Goal: Go to known website: Access a specific website the user already knows

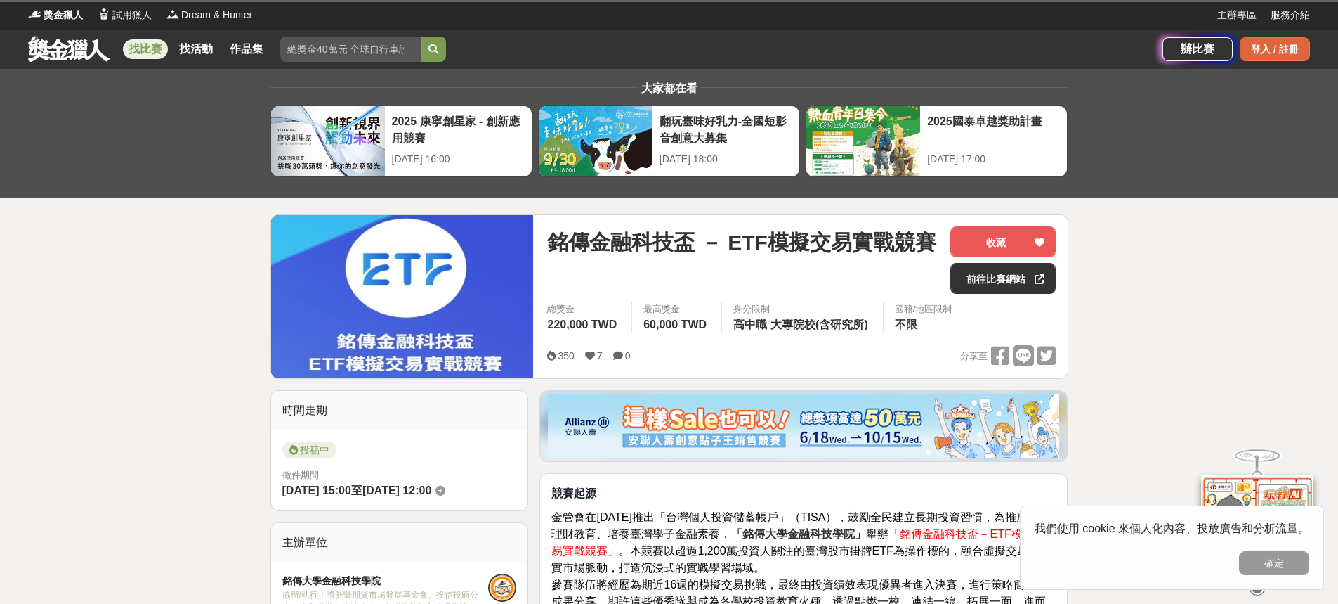
click at [1248, 49] on div "登入 / 註冊" at bounding box center [1275, 49] width 70 height 24
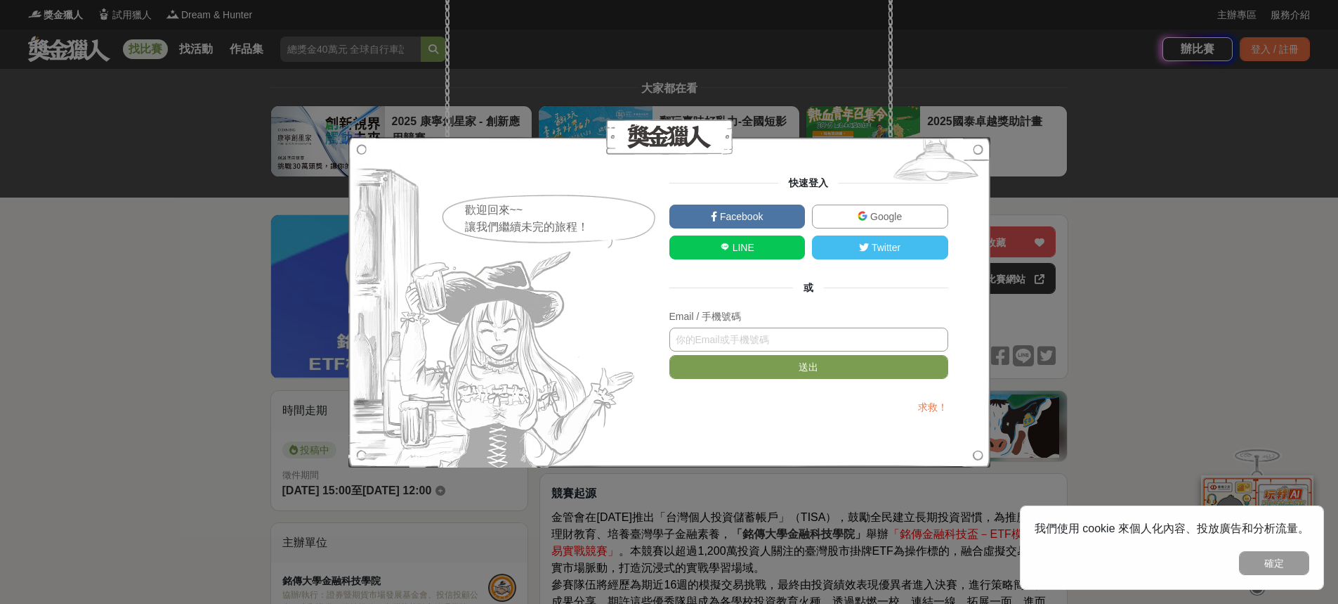
click at [877, 330] on input "text" at bounding box center [809, 339] width 279 height 24
type input "ㄔ"
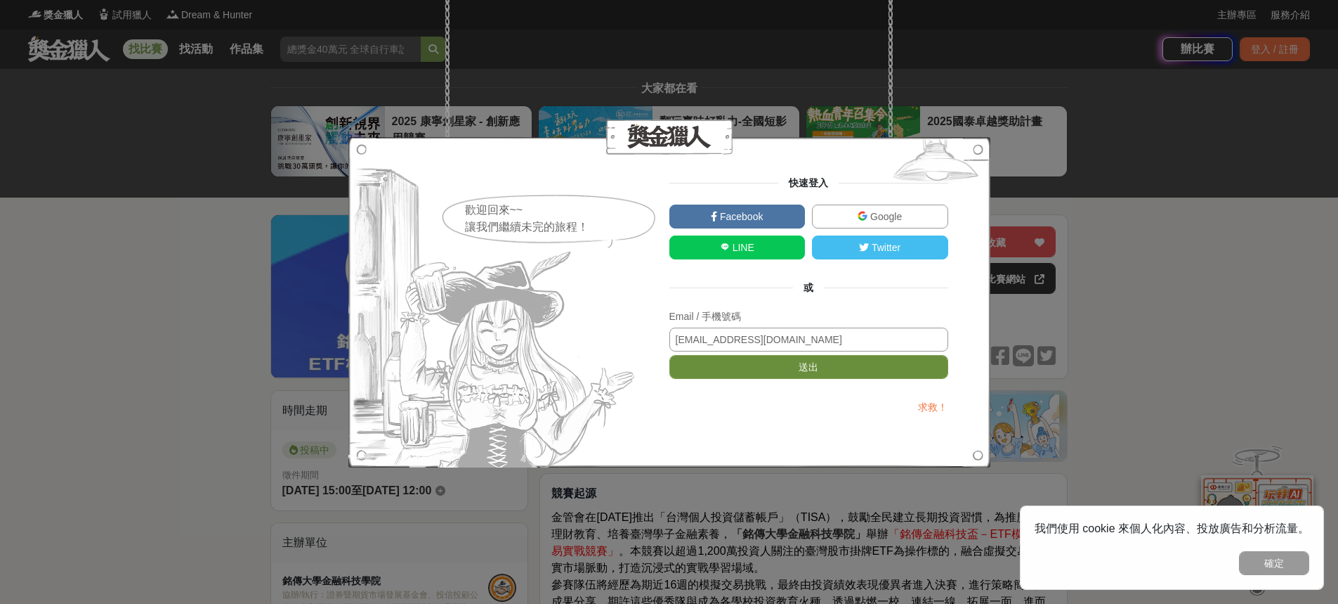
type input "[EMAIL_ADDRESS][DOMAIN_NAME]"
click at [857, 367] on button "送出" at bounding box center [809, 367] width 279 height 24
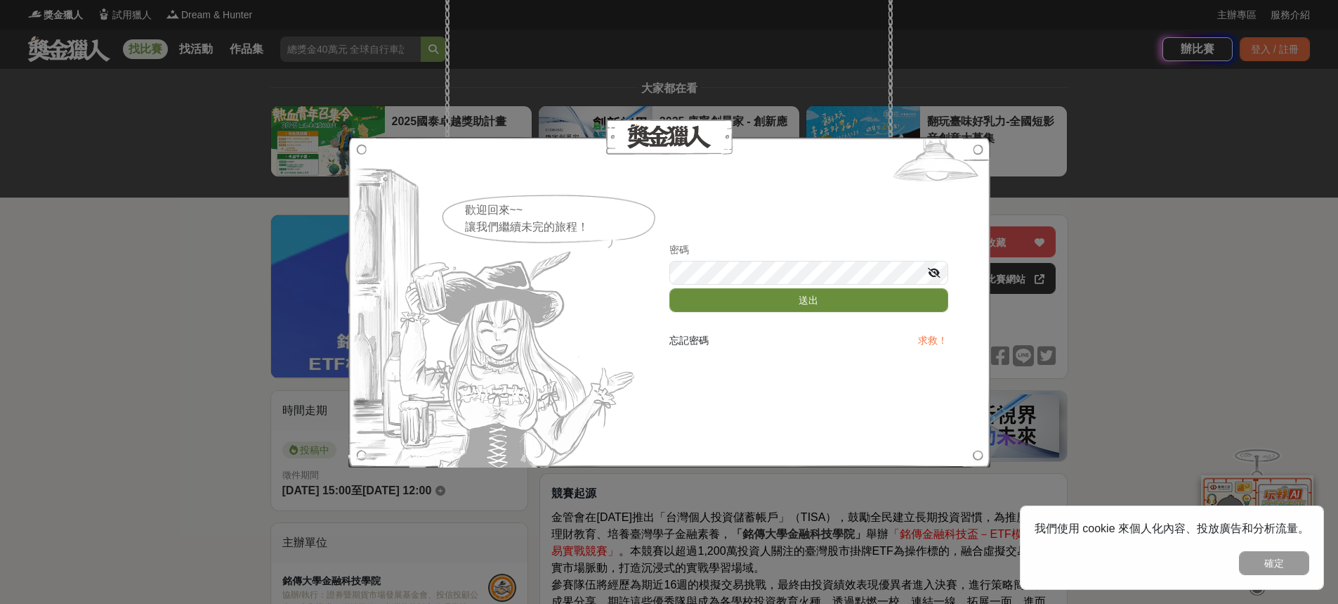
click at [830, 306] on button "送出" at bounding box center [809, 300] width 279 height 24
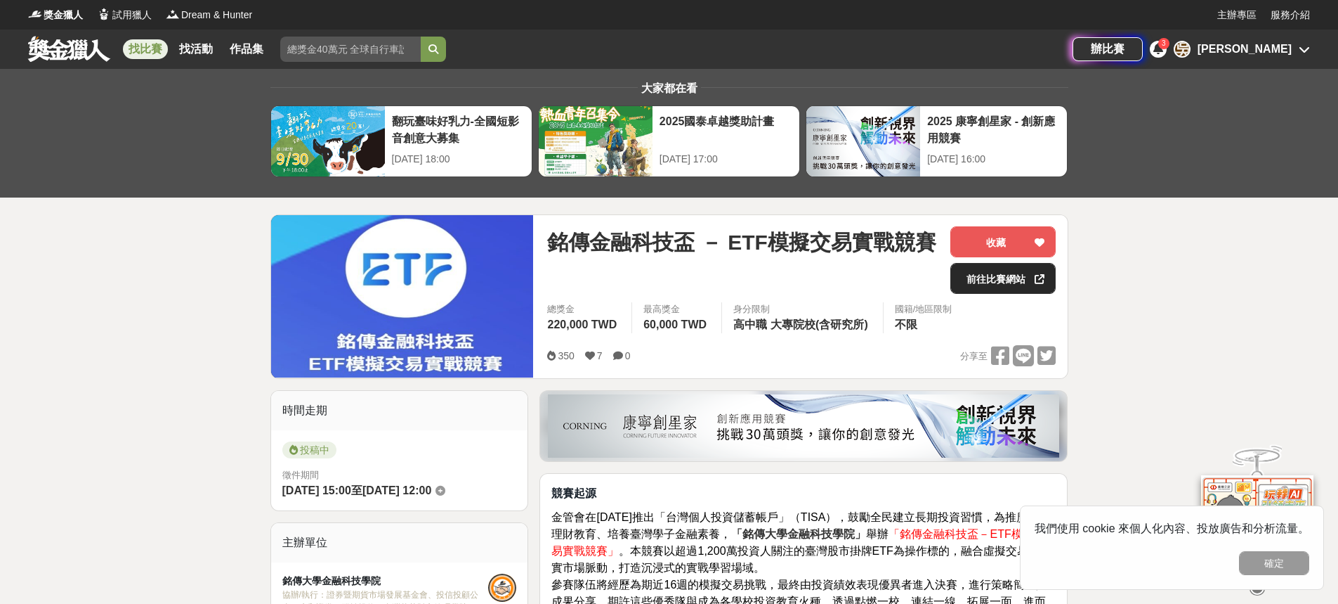
click at [988, 273] on link "前往比賽網站" at bounding box center [1003, 278] width 105 height 31
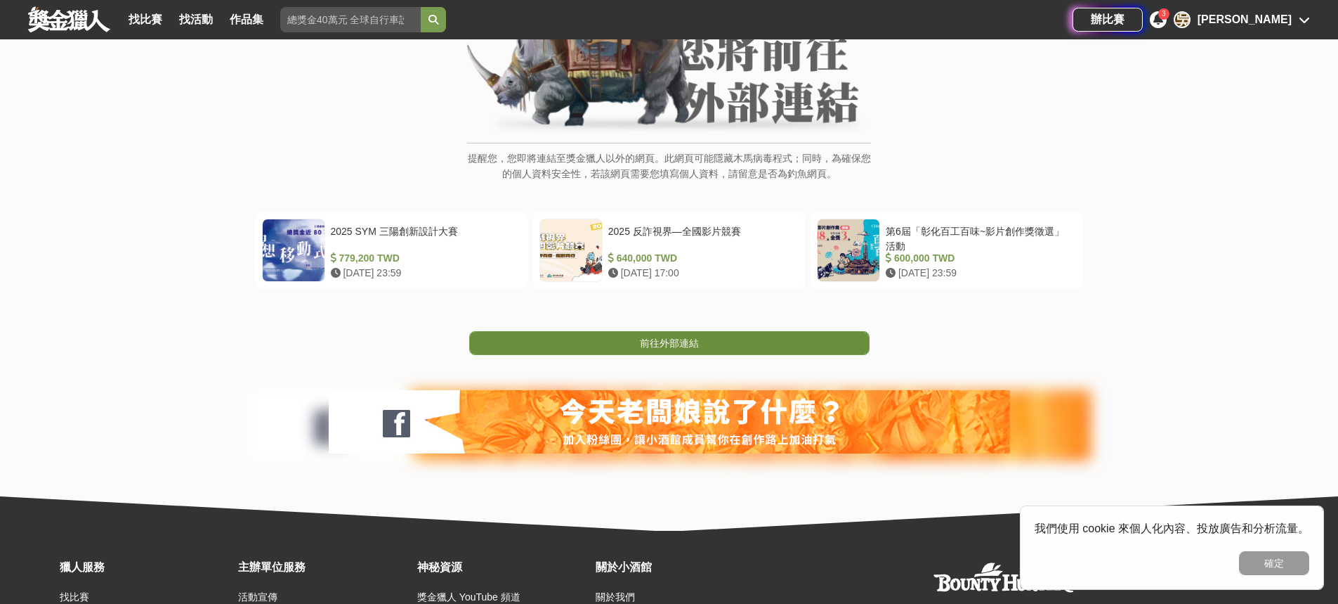
scroll to position [211, 0]
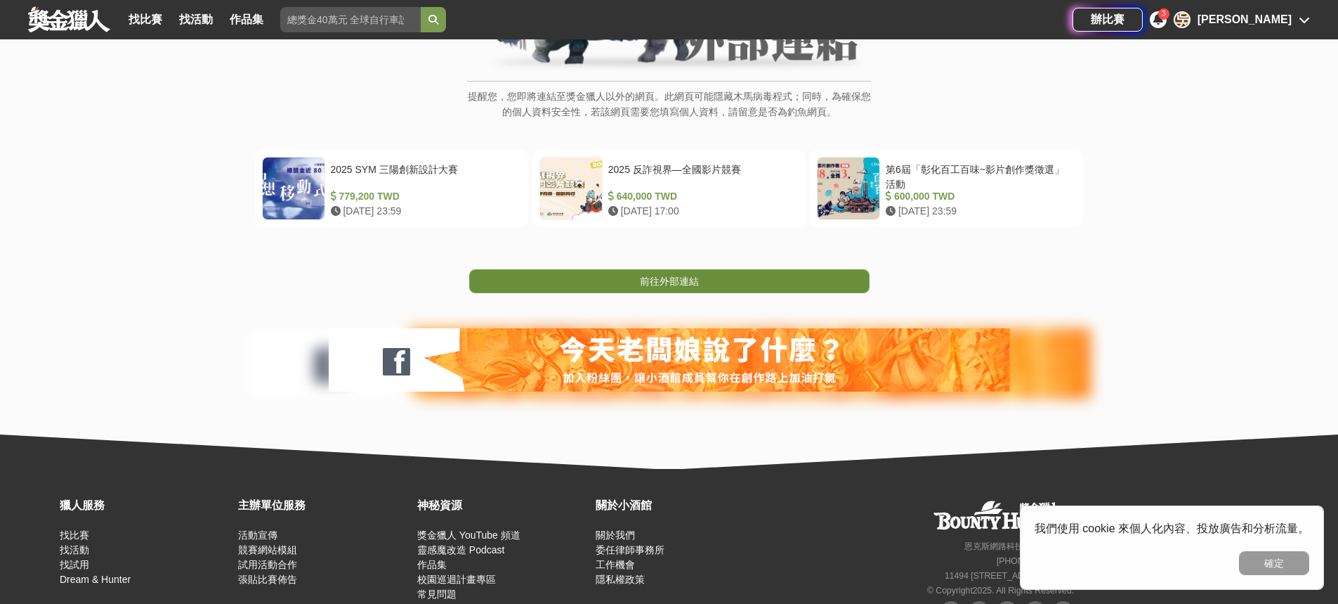
click at [712, 275] on link "前往外部連結" at bounding box center [669, 281] width 400 height 24
